Goal: Check status

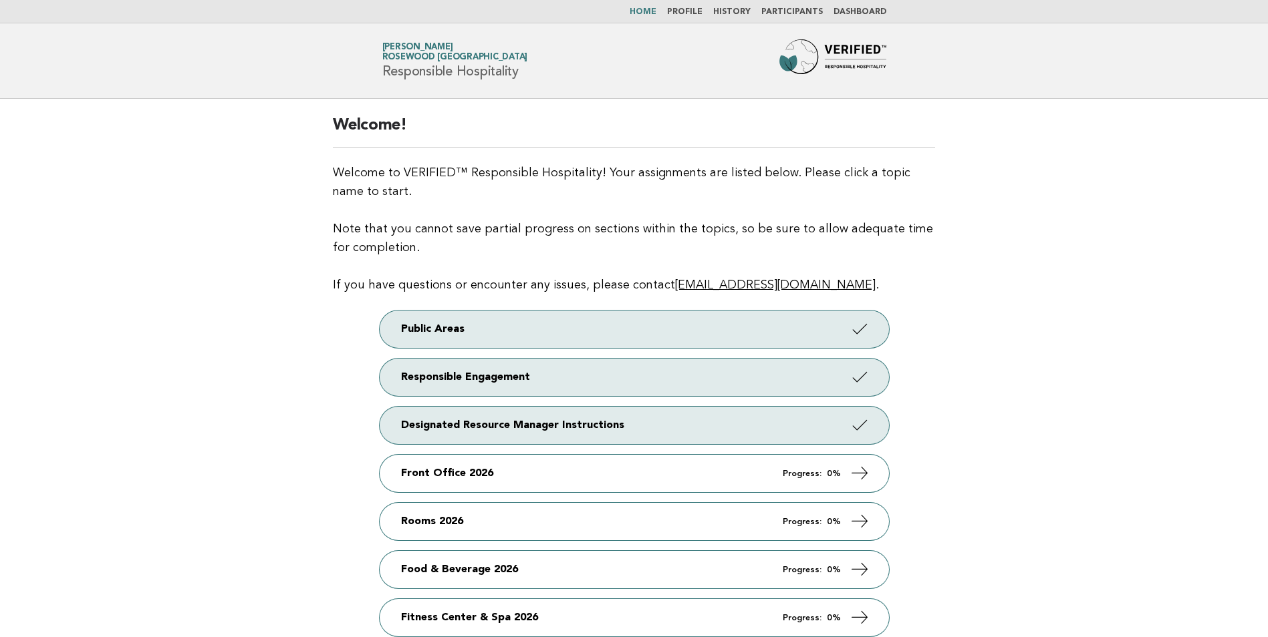
click at [867, 15] on link "Dashboard" at bounding box center [859, 12] width 53 height 8
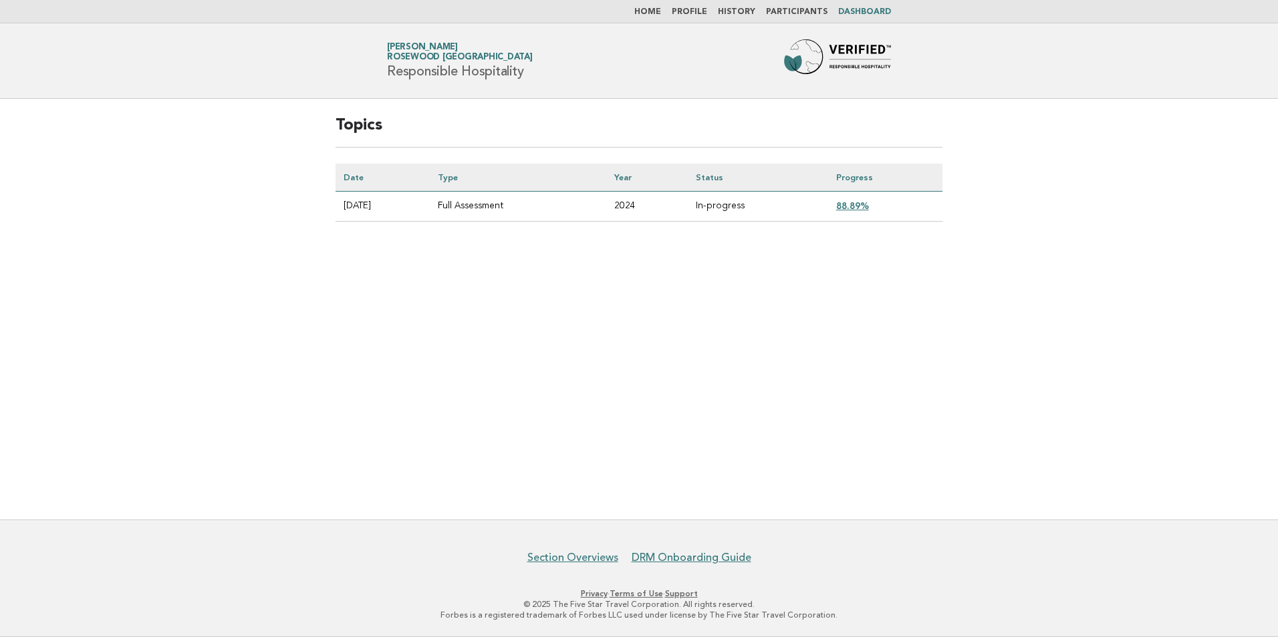
click at [858, 207] on link "88.89%" at bounding box center [852, 205] width 33 height 11
